Goal: Task Accomplishment & Management: Use online tool/utility

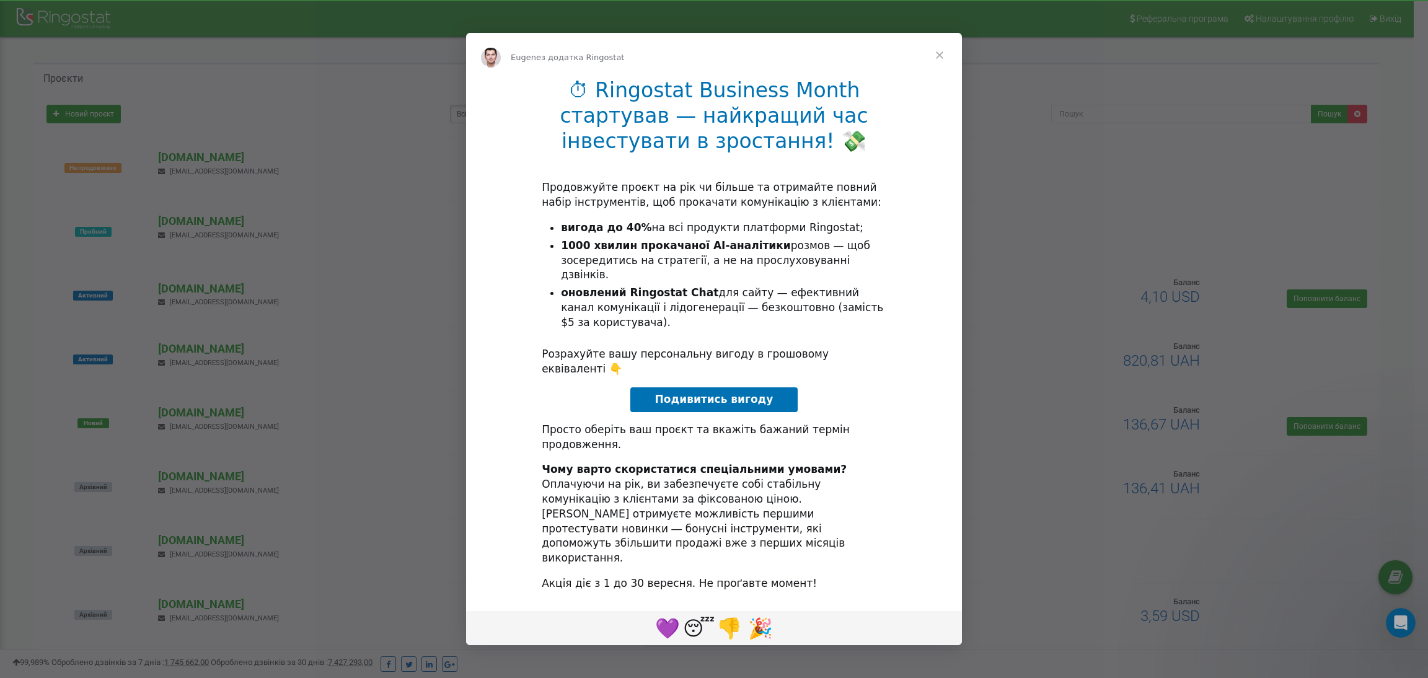
click at [940, 77] on span "Закрити" at bounding box center [939, 55] width 45 height 45
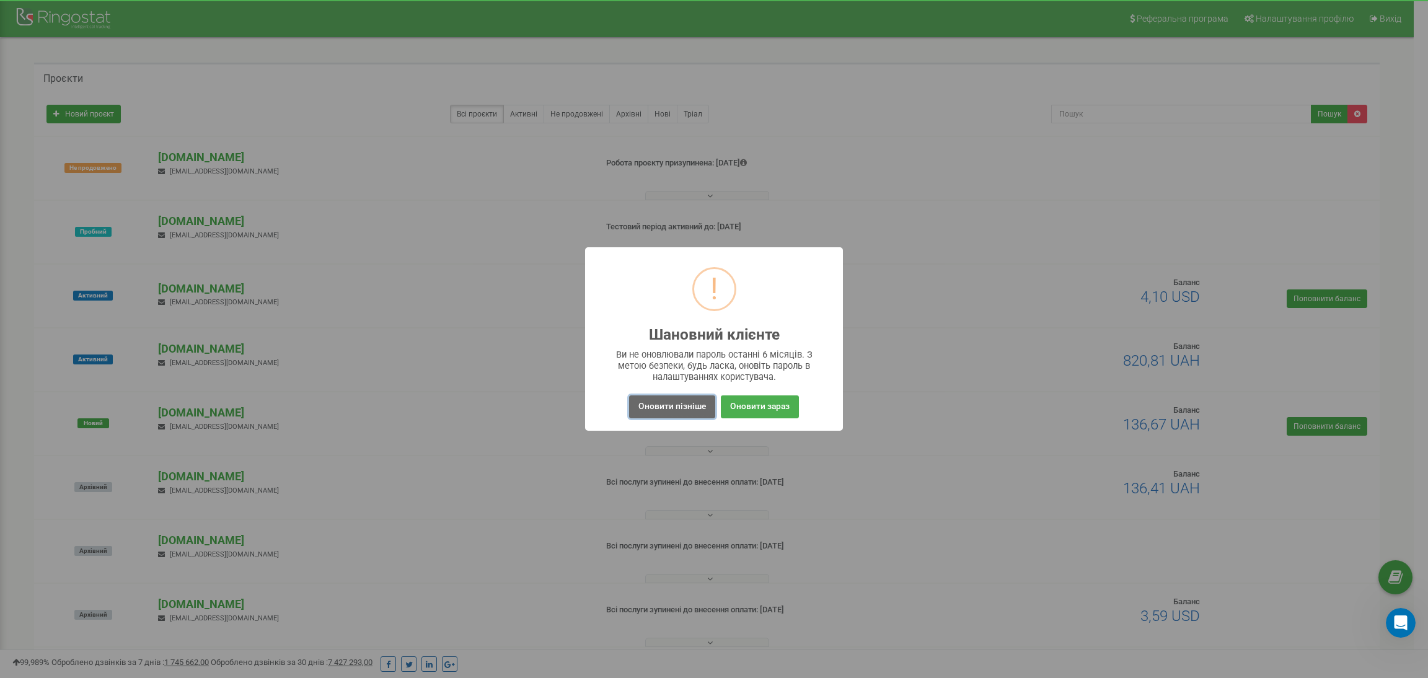
click at [691, 408] on button "Оновити пізніше" at bounding box center [672, 406] width 86 height 23
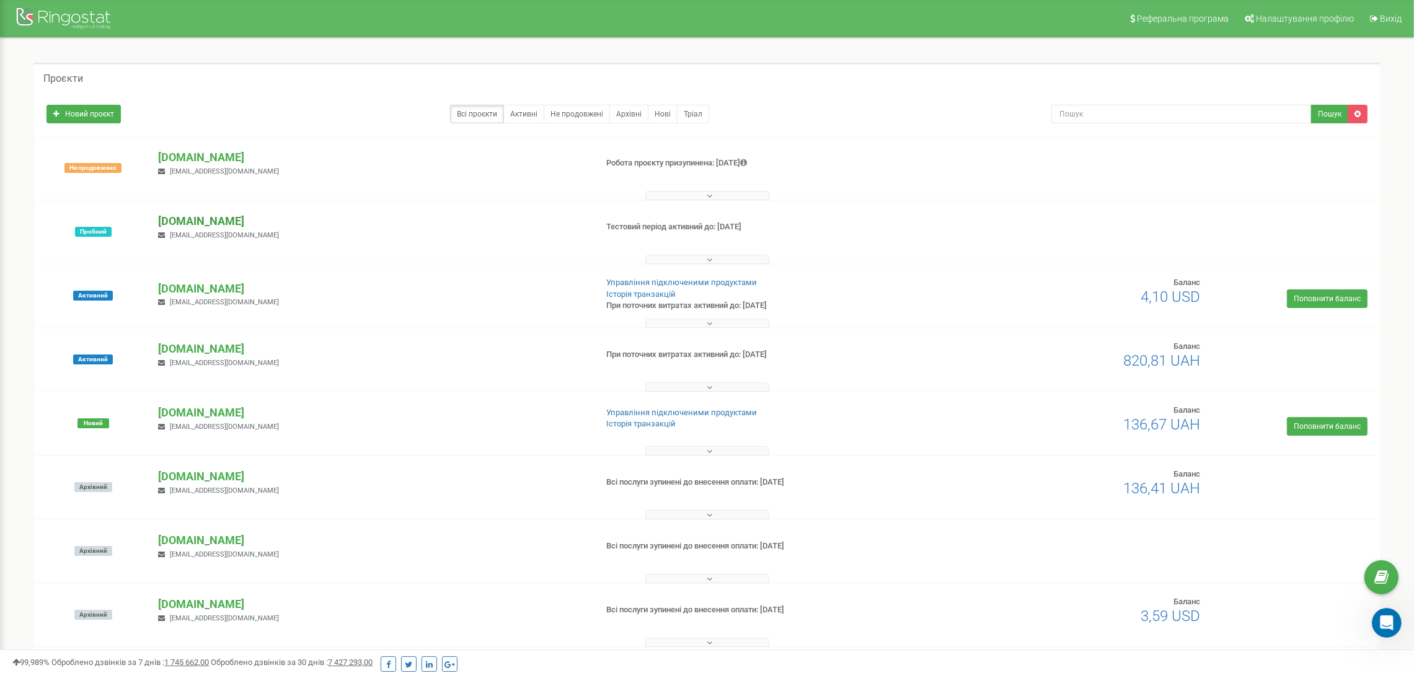
drag, startPoint x: 143, startPoint y: 218, endPoint x: 314, endPoint y: 221, distance: 171.1
click at [314, 221] on div "Пробний ruda-rngst-test-vendor.ua mcapina14@gmail.com Тестовий період активний …" at bounding box center [706, 238] width 1339 height 50
copy div "Пробний ruda-rngst-test-vendor.ua"
click at [698, 255] on button at bounding box center [707, 259] width 124 height 9
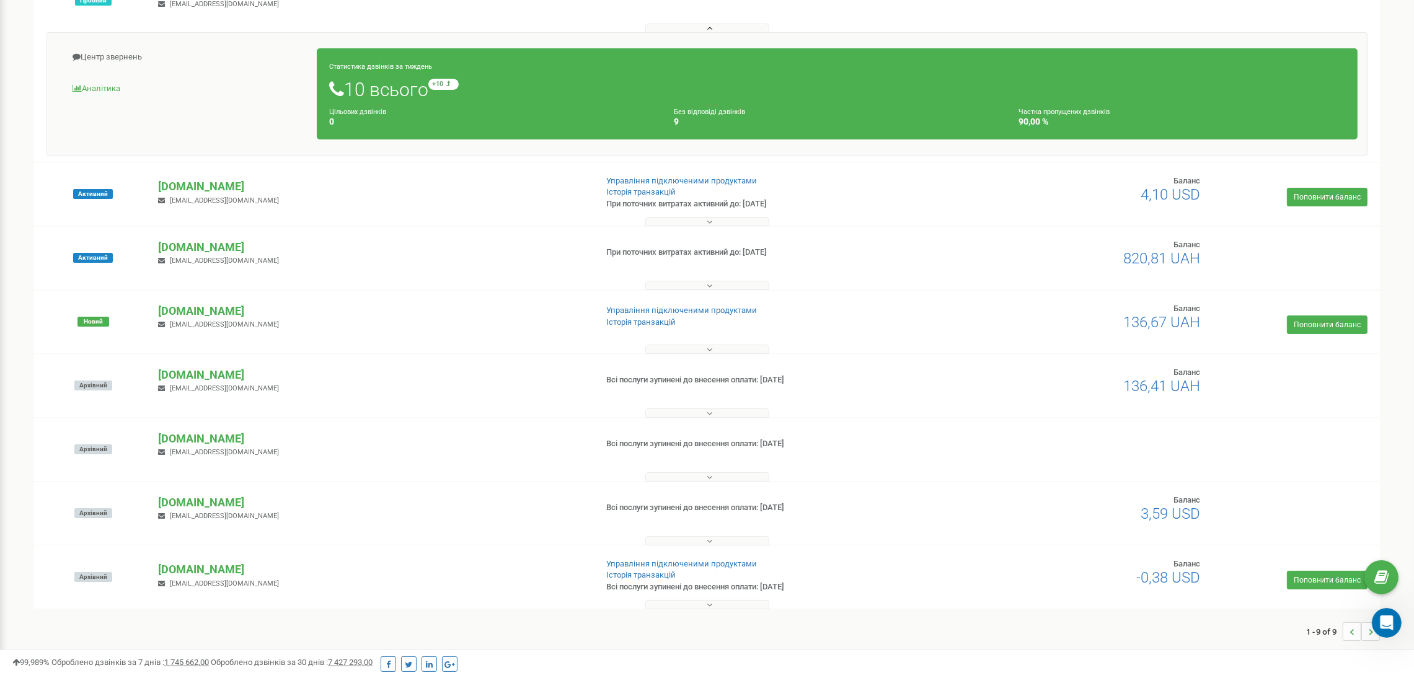
scroll to position [232, 0]
drag, startPoint x: 153, startPoint y: 244, endPoint x: 293, endPoint y: 239, distance: 139.5
click at [293, 239] on div "banirngst.ua k.tverdochleb@ringostat.com" at bounding box center [372, 252] width 446 height 27
copy p "[DOMAIN_NAME]"
click at [684, 283] on button at bounding box center [707, 285] width 124 height 9
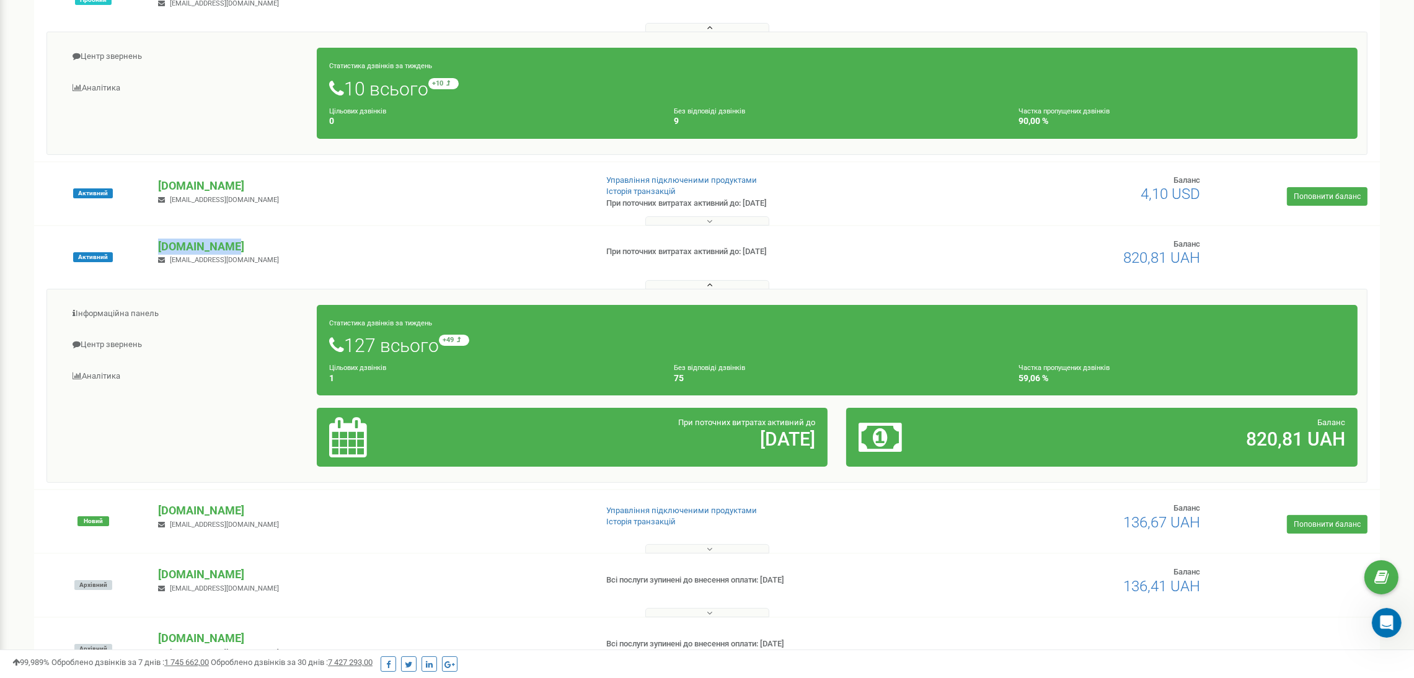
click at [674, 219] on button at bounding box center [707, 220] width 124 height 9
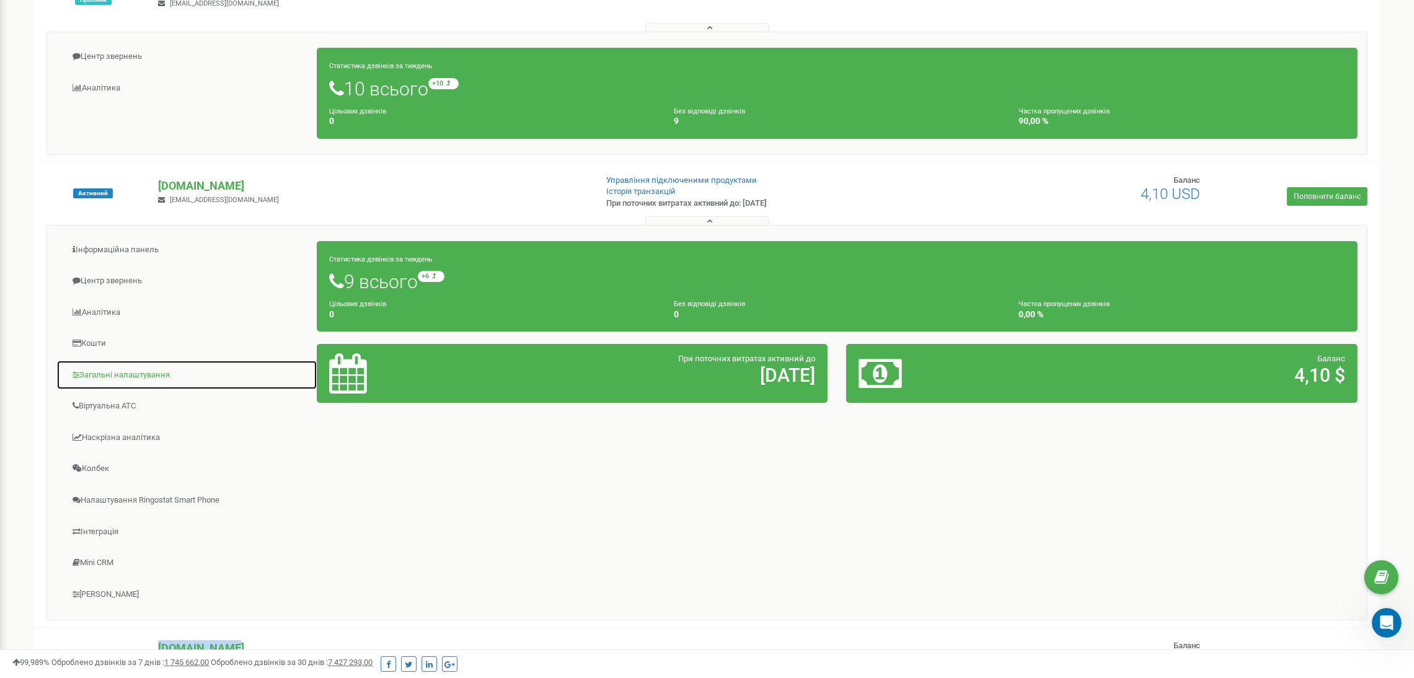
click at [168, 374] on link "Загальні налаштування" at bounding box center [186, 375] width 261 height 30
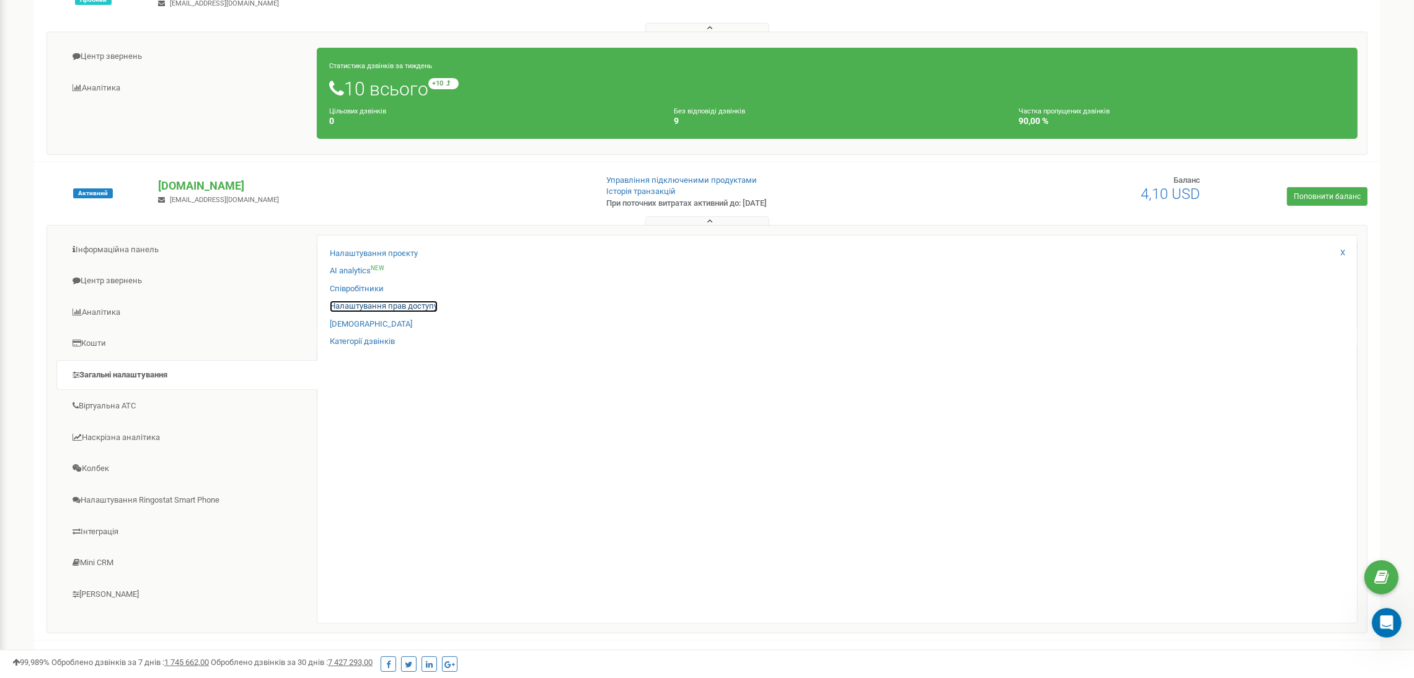
click at [425, 309] on link "Налаштування прав доступу" at bounding box center [384, 307] width 108 height 12
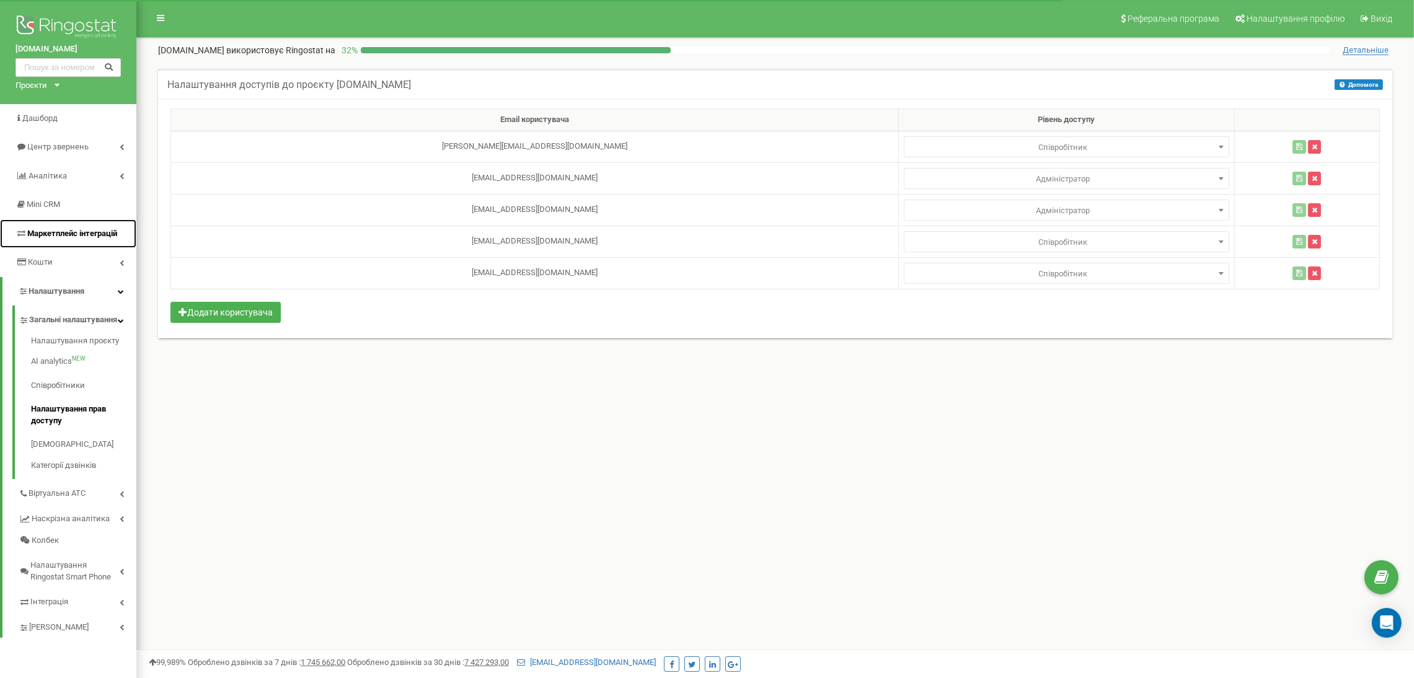
click at [81, 245] on link "Маркетплейс інтеграцій" at bounding box center [68, 233] width 136 height 29
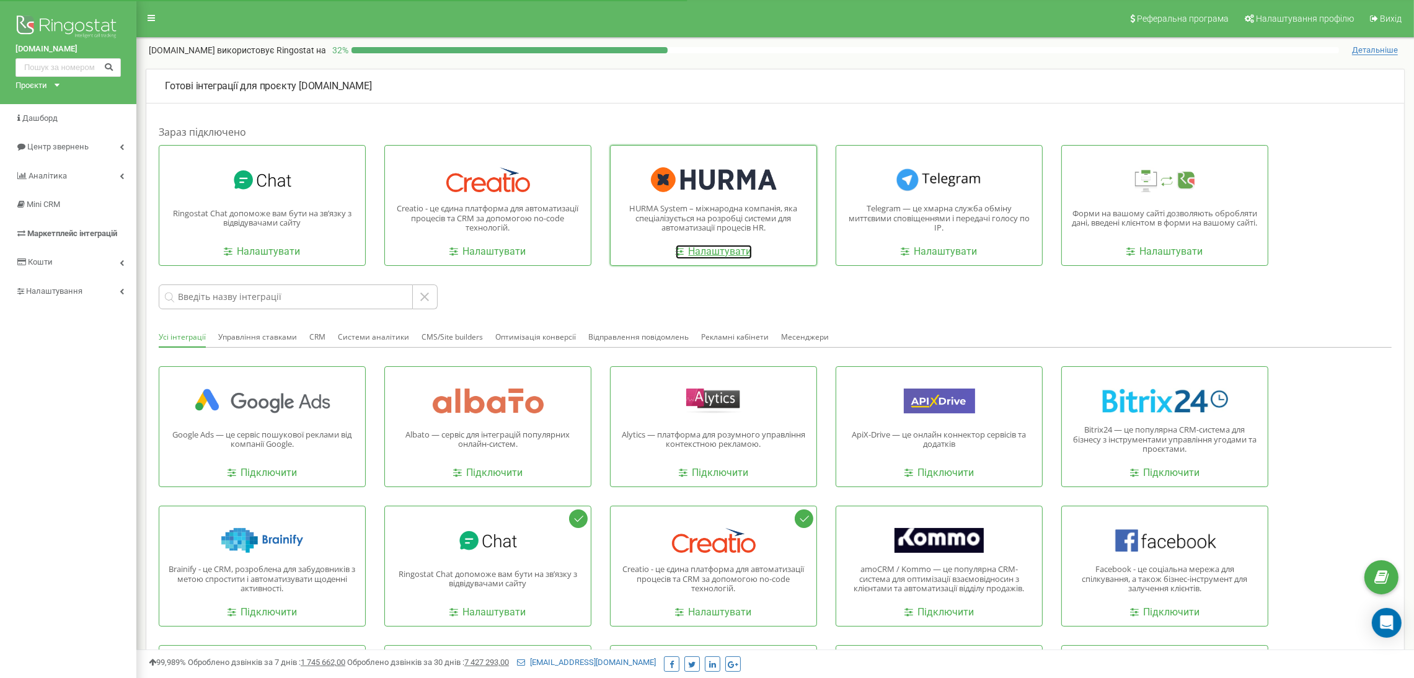
click at [716, 249] on link "Налаштувати" at bounding box center [714, 252] width 76 height 14
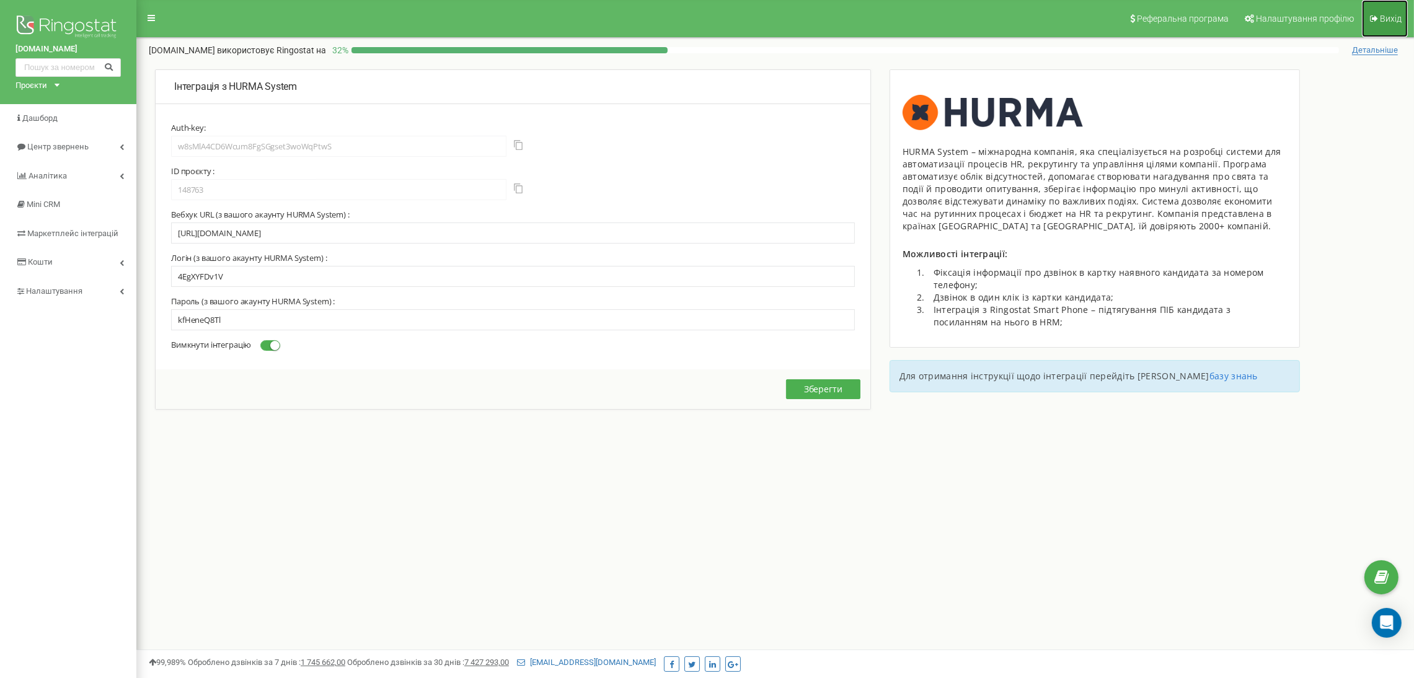
click at [1390, 32] on link "Вихід" at bounding box center [1385, 18] width 46 height 37
